Goal: Information Seeking & Learning: Learn about a topic

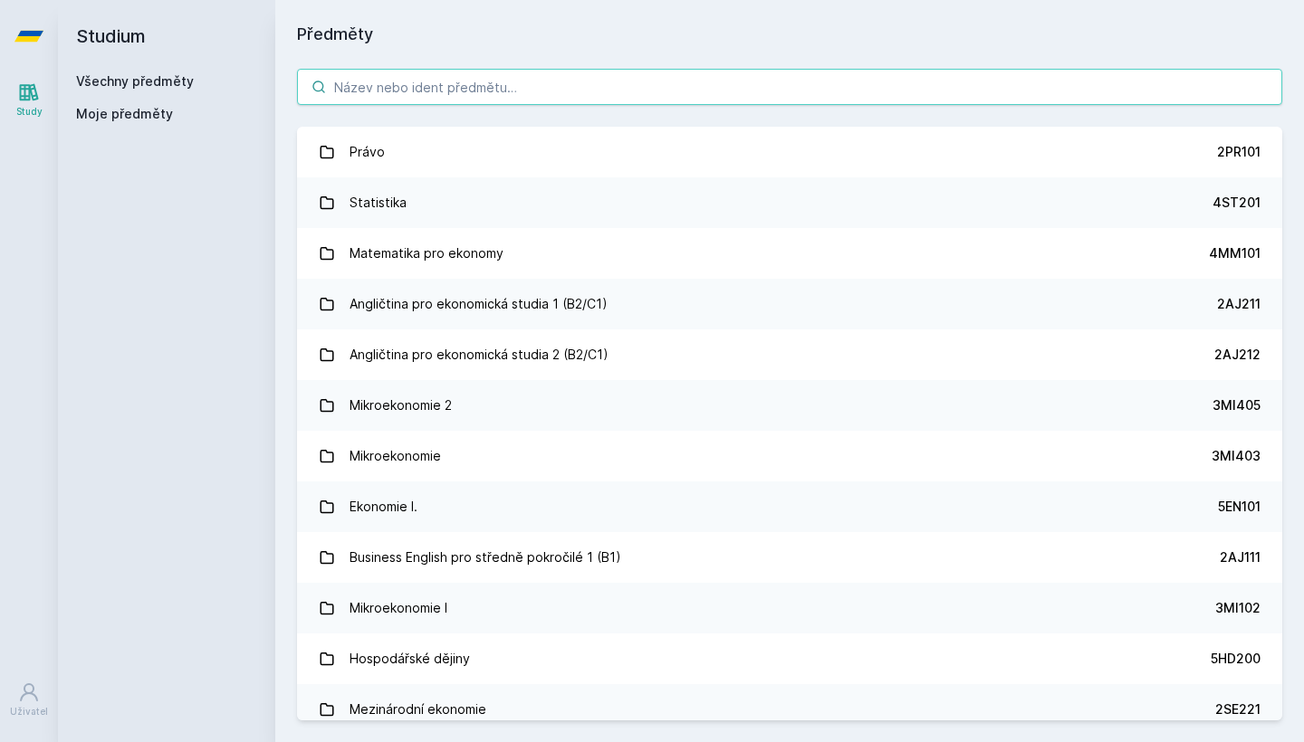
click at [450, 83] on input "search" at bounding box center [789, 87] width 985 height 36
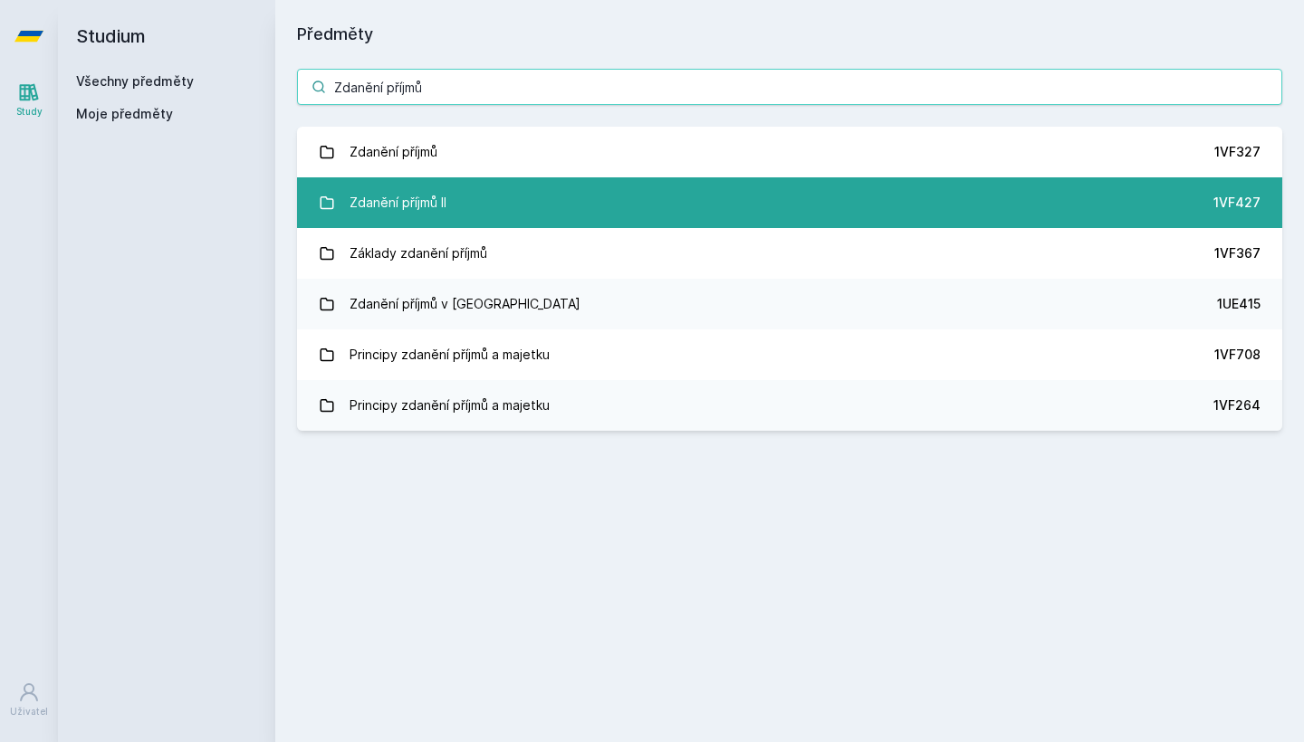
type input "Zdanění příjmů"
click at [479, 196] on link "Zdanění příjmů II 1VF427" at bounding box center [789, 202] width 985 height 51
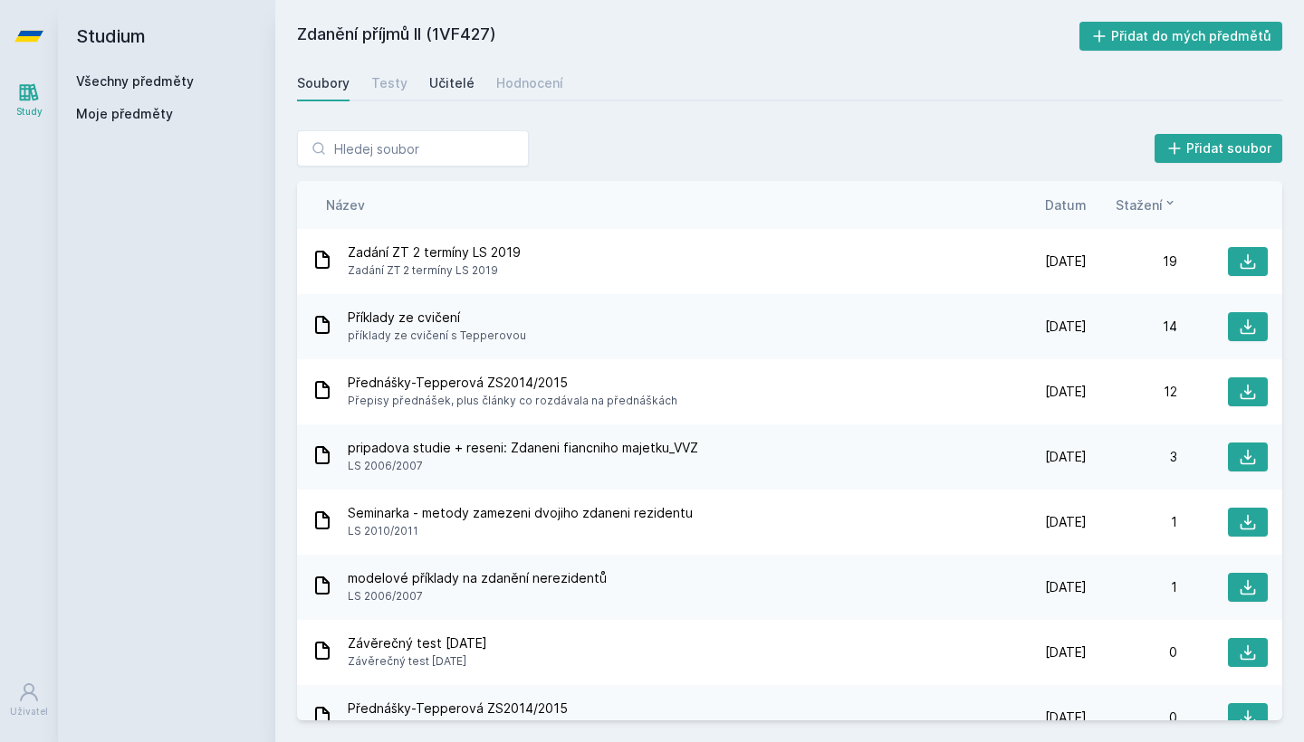
click at [437, 75] on div "Učitelé" at bounding box center [451, 83] width 45 height 18
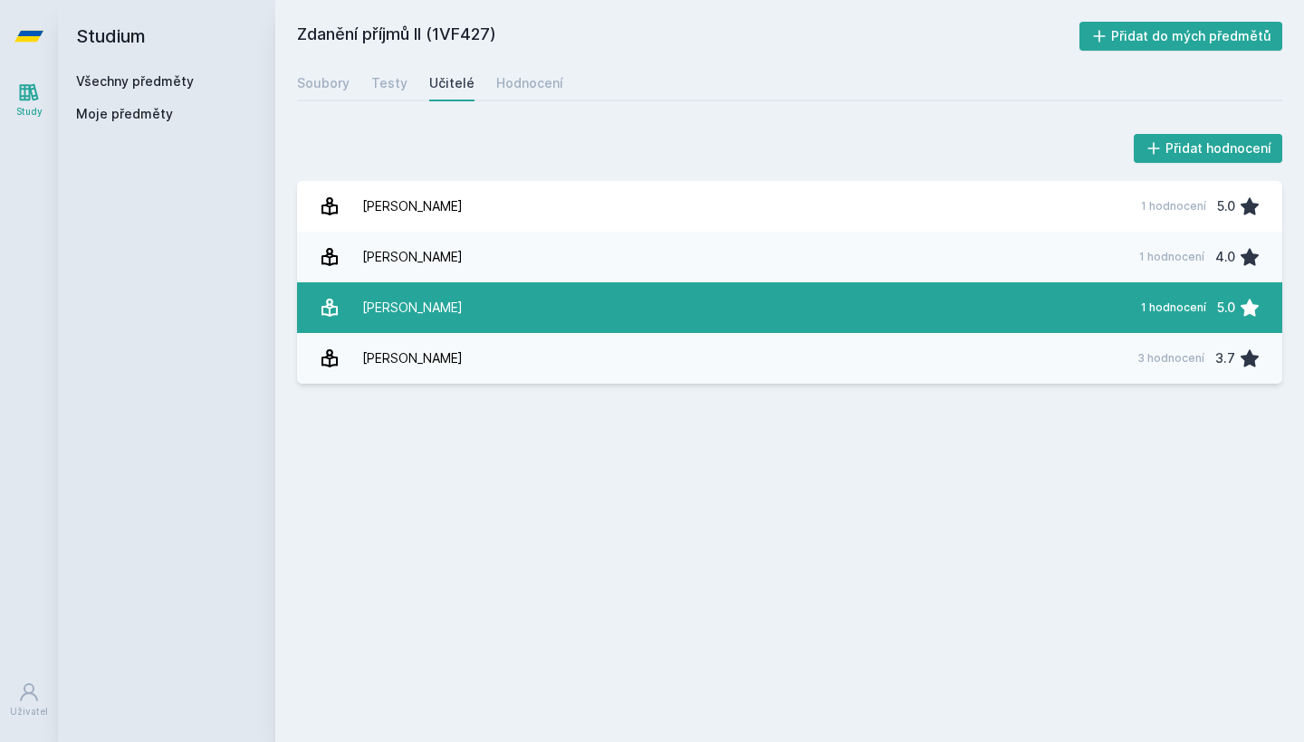
click at [512, 312] on link "[PERSON_NAME] 1 hodnocení 5.0" at bounding box center [789, 307] width 985 height 51
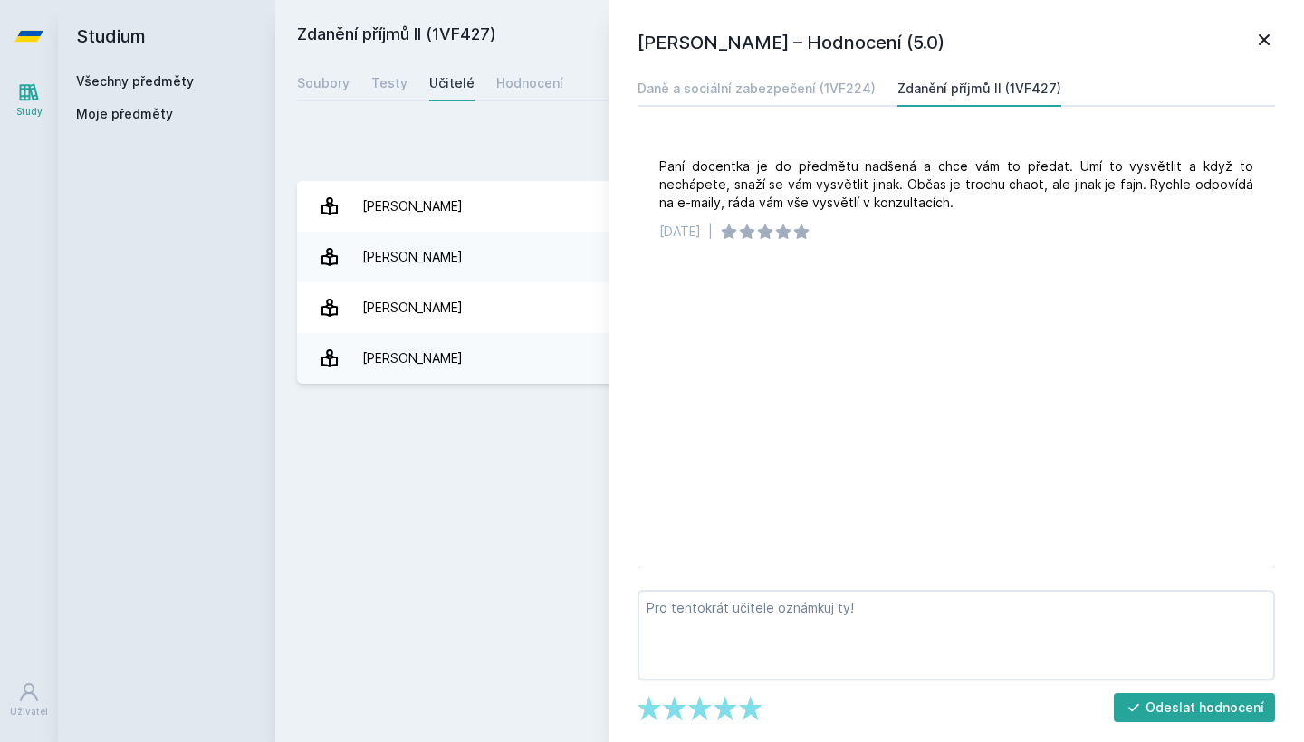
click at [1265, 40] on icon at bounding box center [1264, 39] width 11 height 11
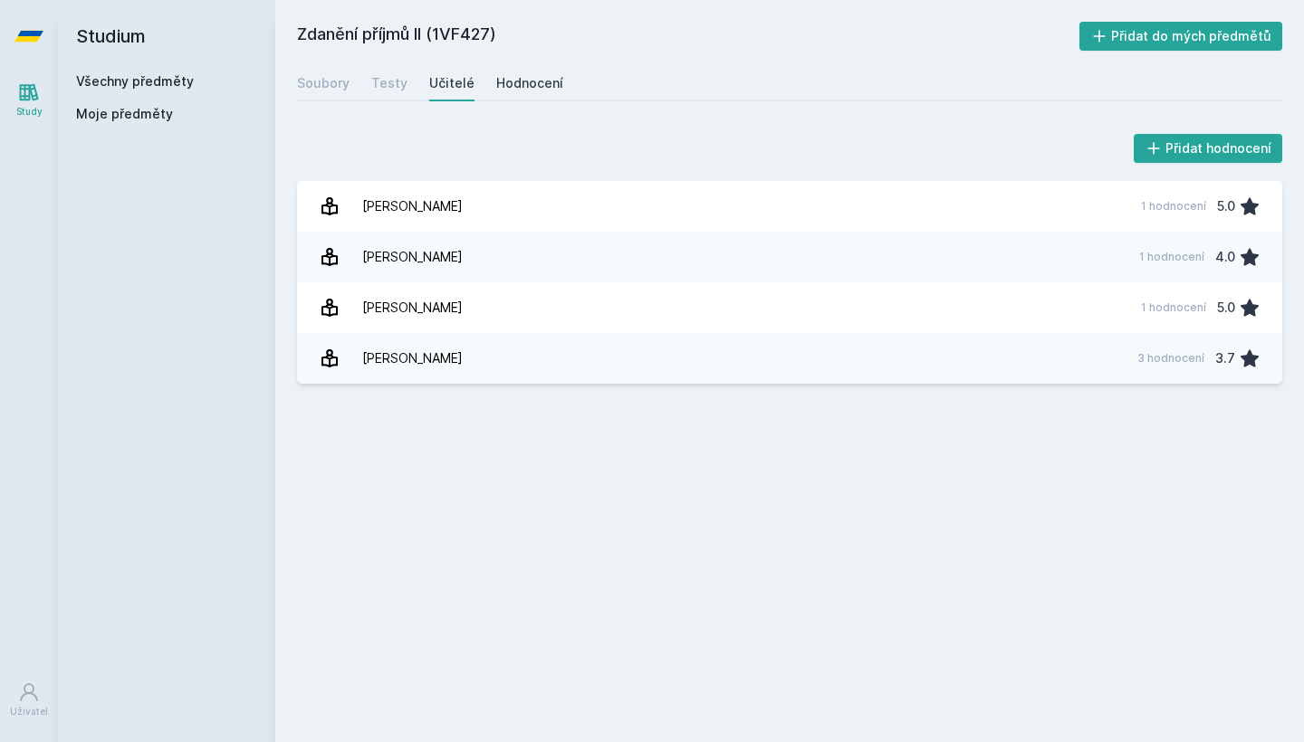
click at [528, 81] on div "Hodnocení" at bounding box center [529, 83] width 67 height 18
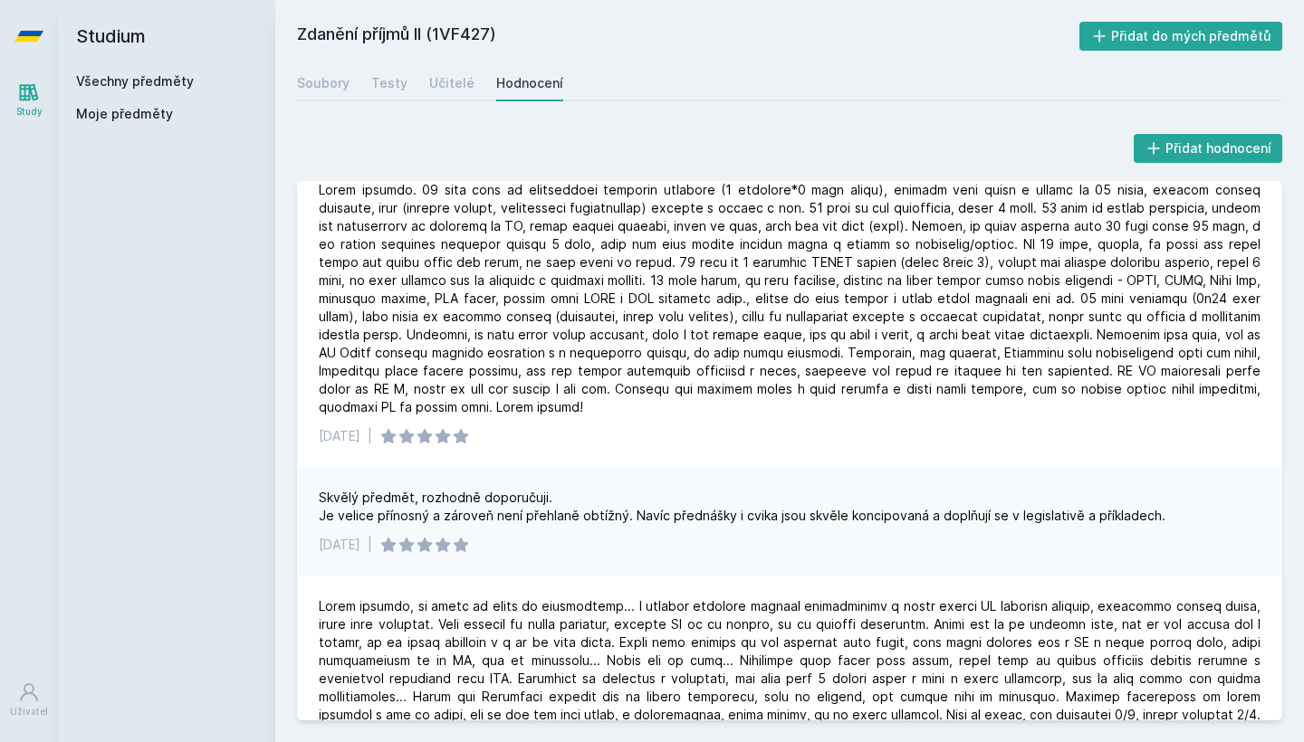
scroll to position [20, 0]
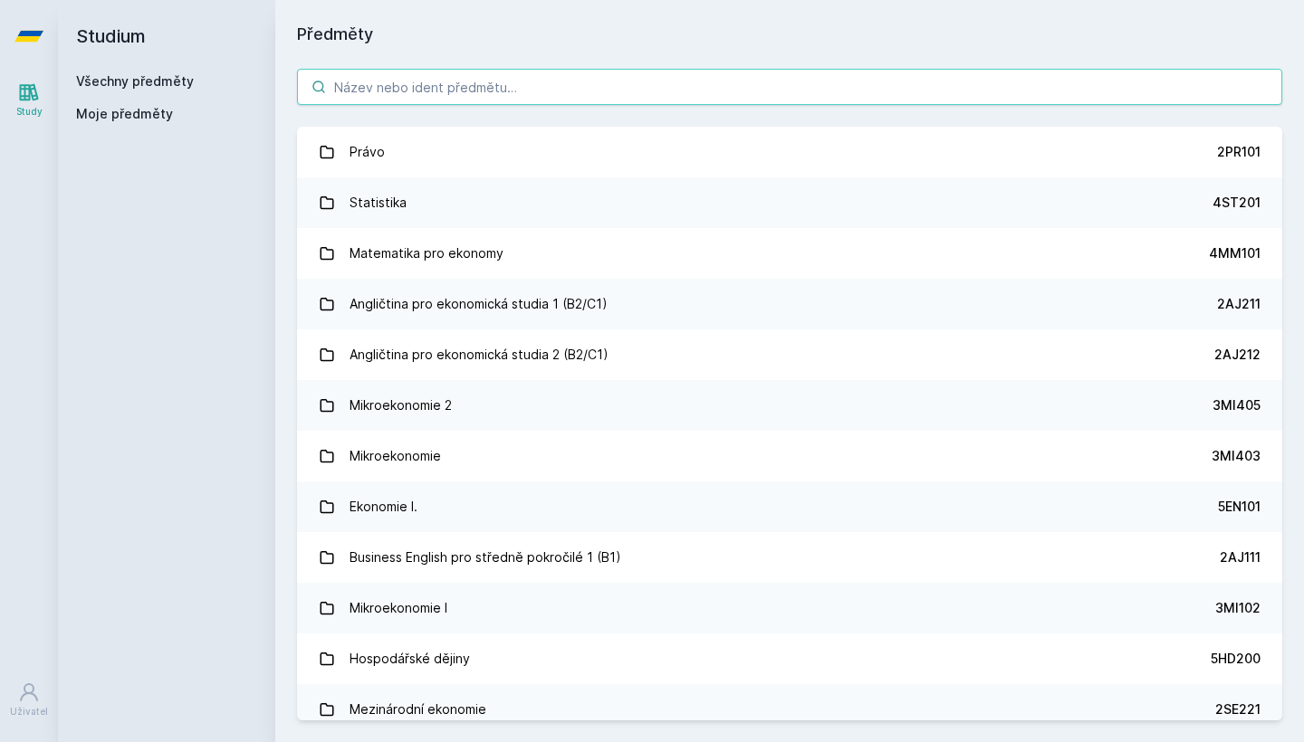
click at [483, 80] on input "search" at bounding box center [789, 87] width 985 height 36
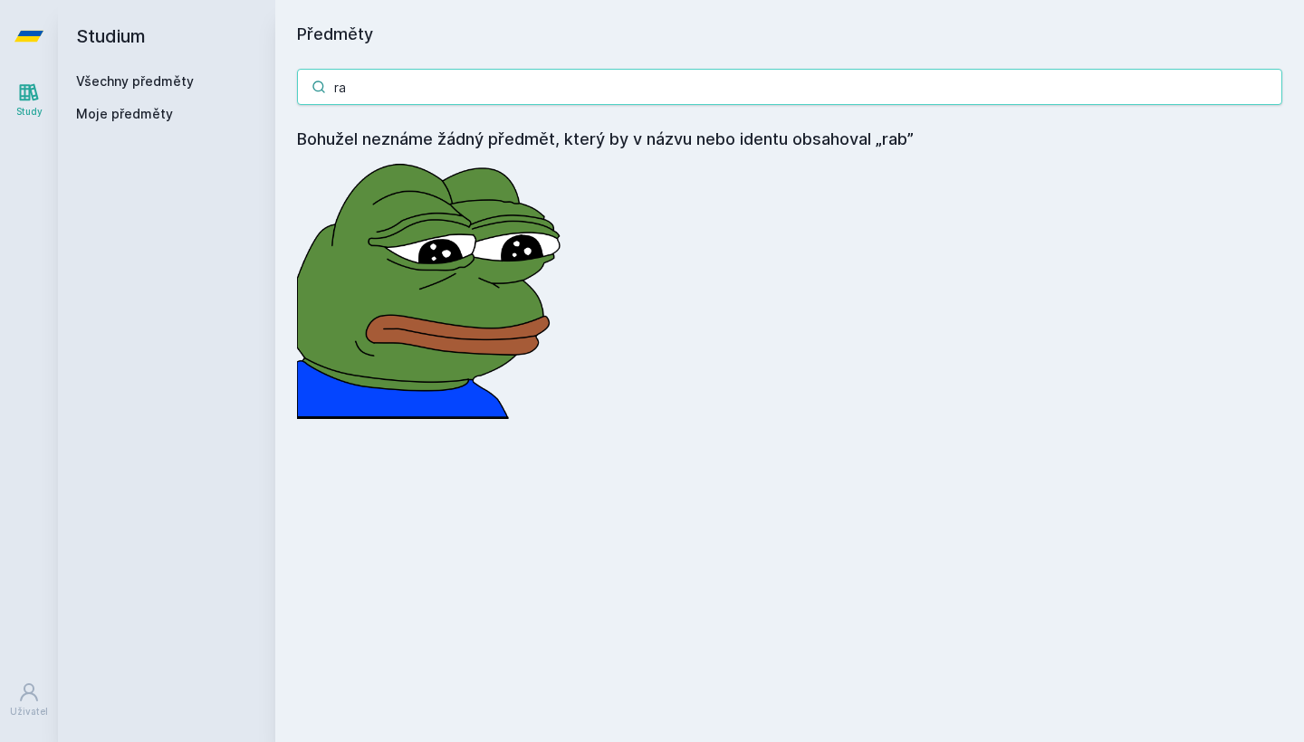
type input "r"
